Goal: Ask a question

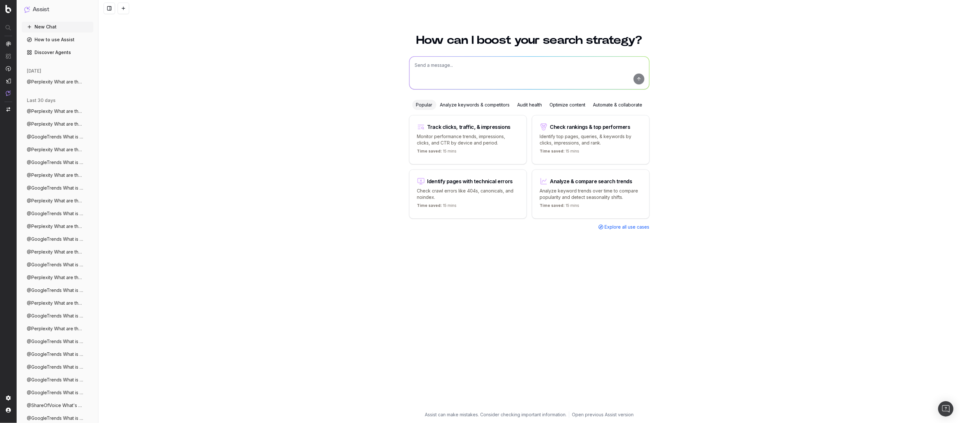
click at [470, 75] on textarea at bounding box center [530, 73] width 240 height 33
type textarea "W"
type textarea "@per"
click at [494, 92] on button "@ Perplexity Ask a question to Perplexity when you need to ground the web for a…" at bounding box center [530, 96] width 240 height 12
click at [495, 71] on textarea "@Perplexity" at bounding box center [530, 73] width 240 height 33
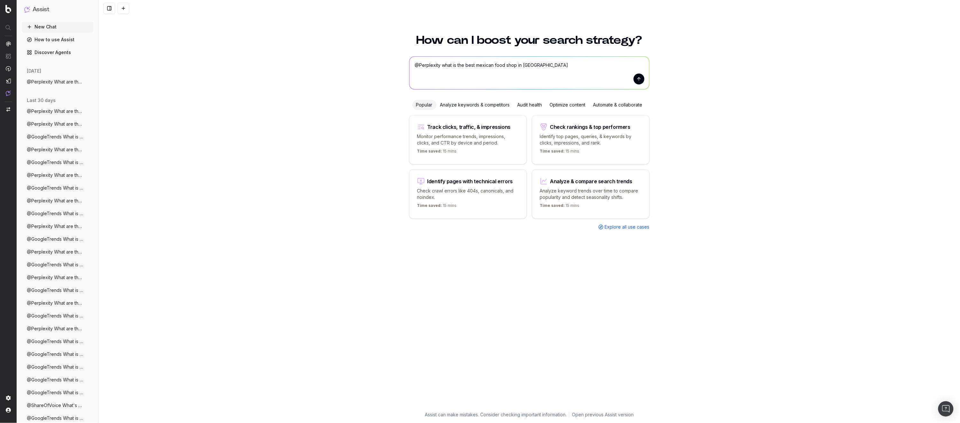
type textarea "@Perplexity what is the best mexican food shop in [GEOGRAPHIC_DATA] ?"
